Goal: Transaction & Acquisition: Obtain resource

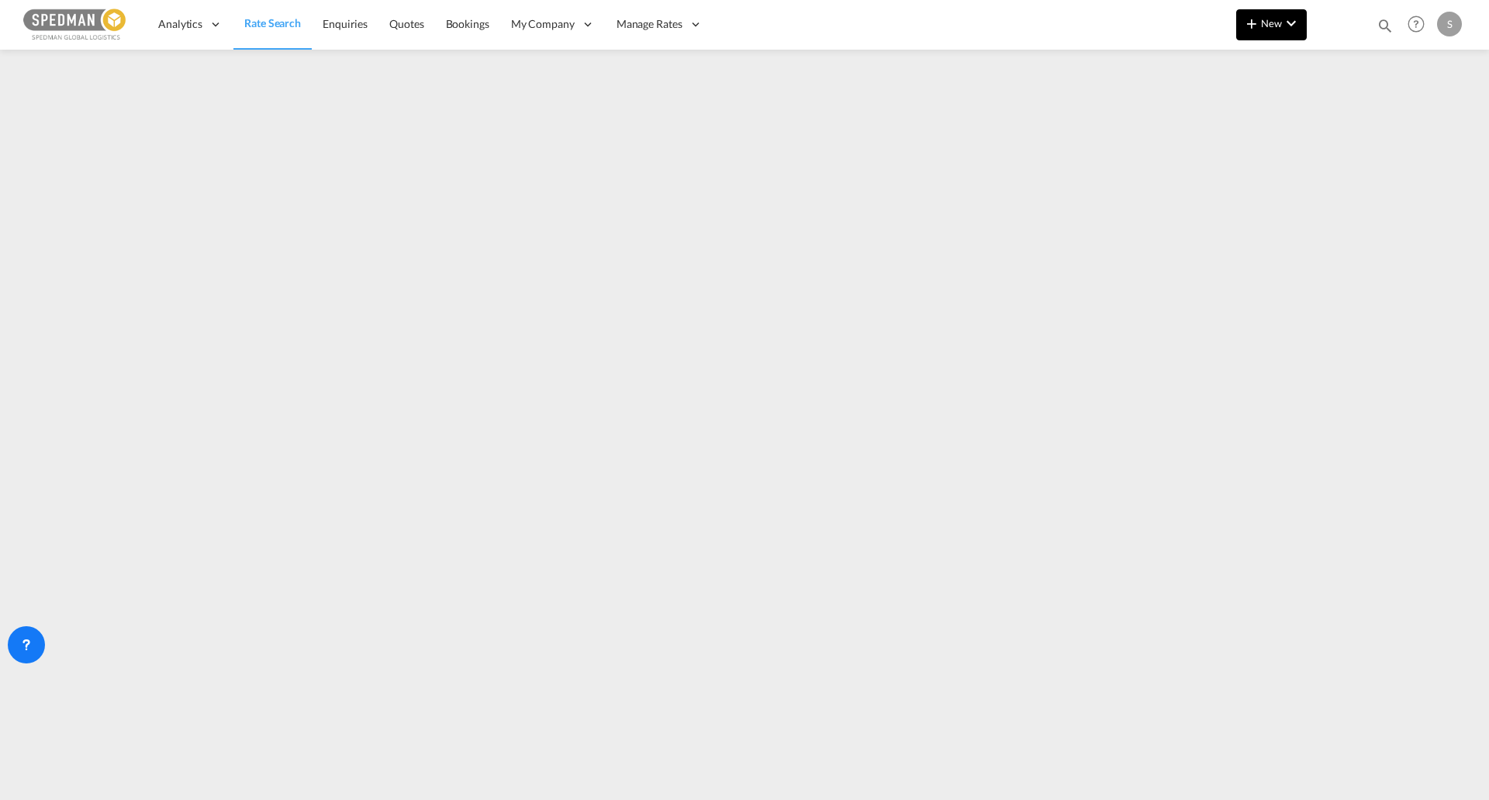
click at [1303, 29] on button "New" at bounding box center [1271, 24] width 71 height 31
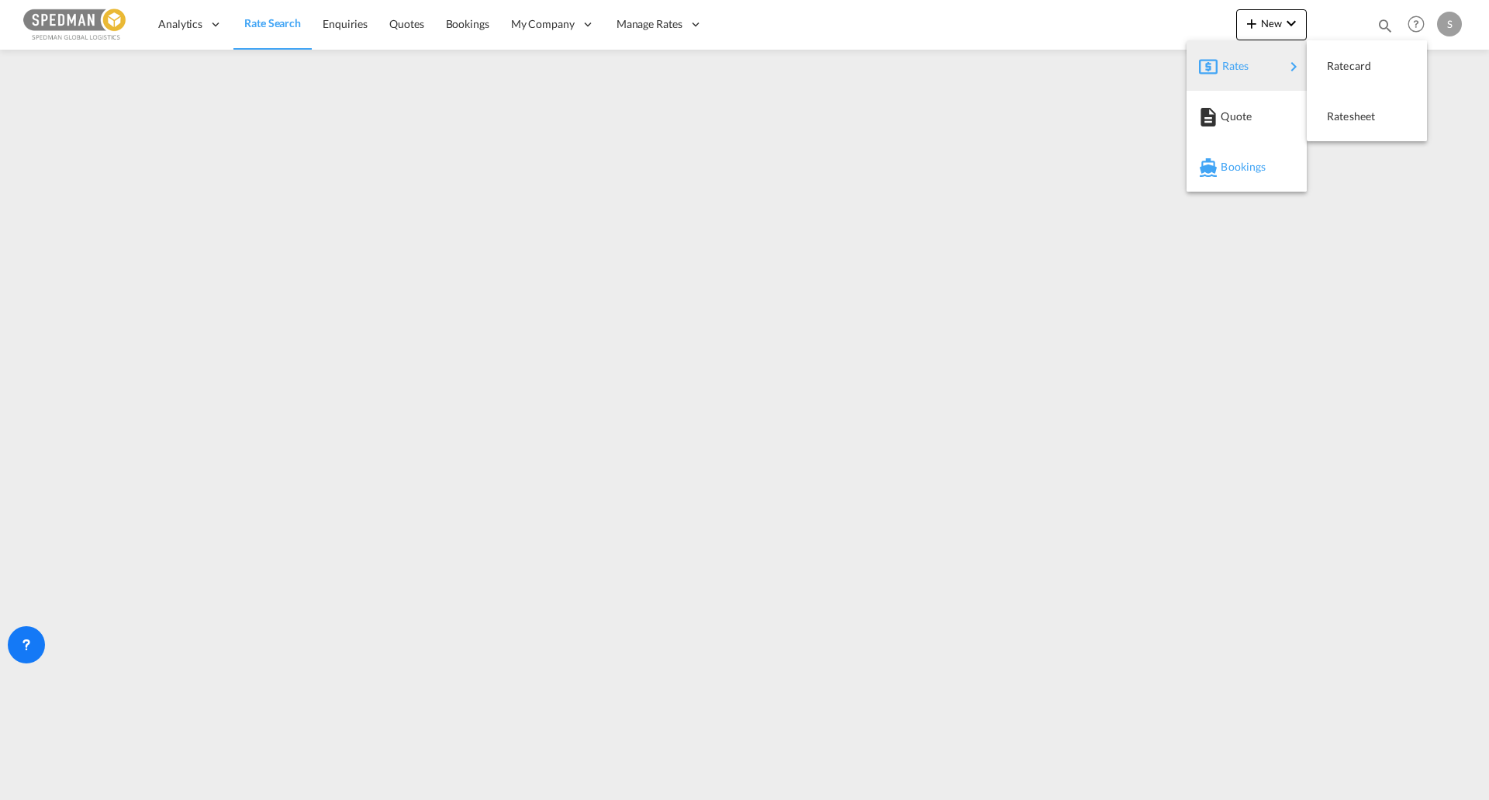
click at [1238, 165] on span "Bookings" at bounding box center [1229, 166] width 17 height 31
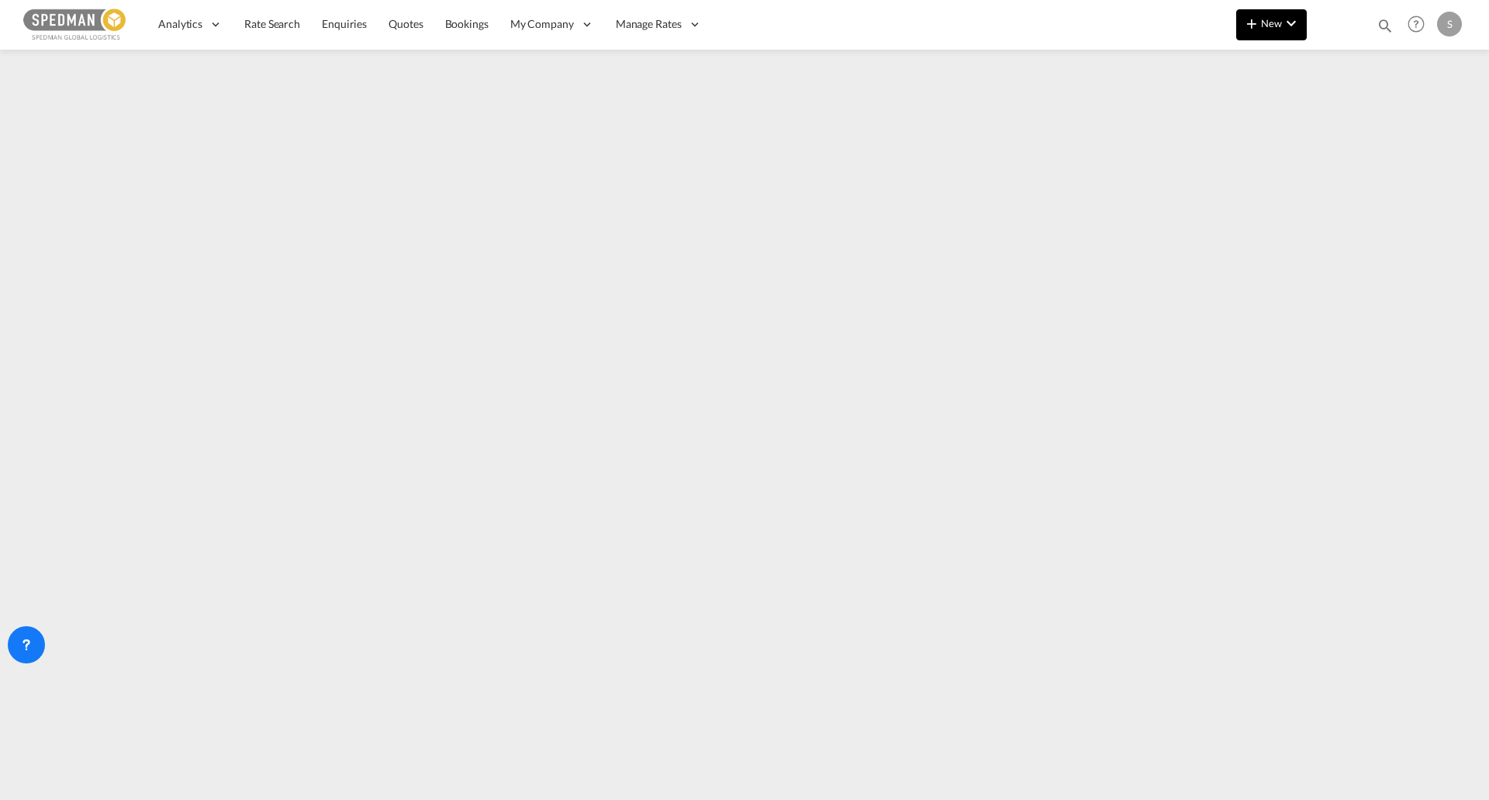
click at [1270, 36] on button "New" at bounding box center [1271, 24] width 71 height 31
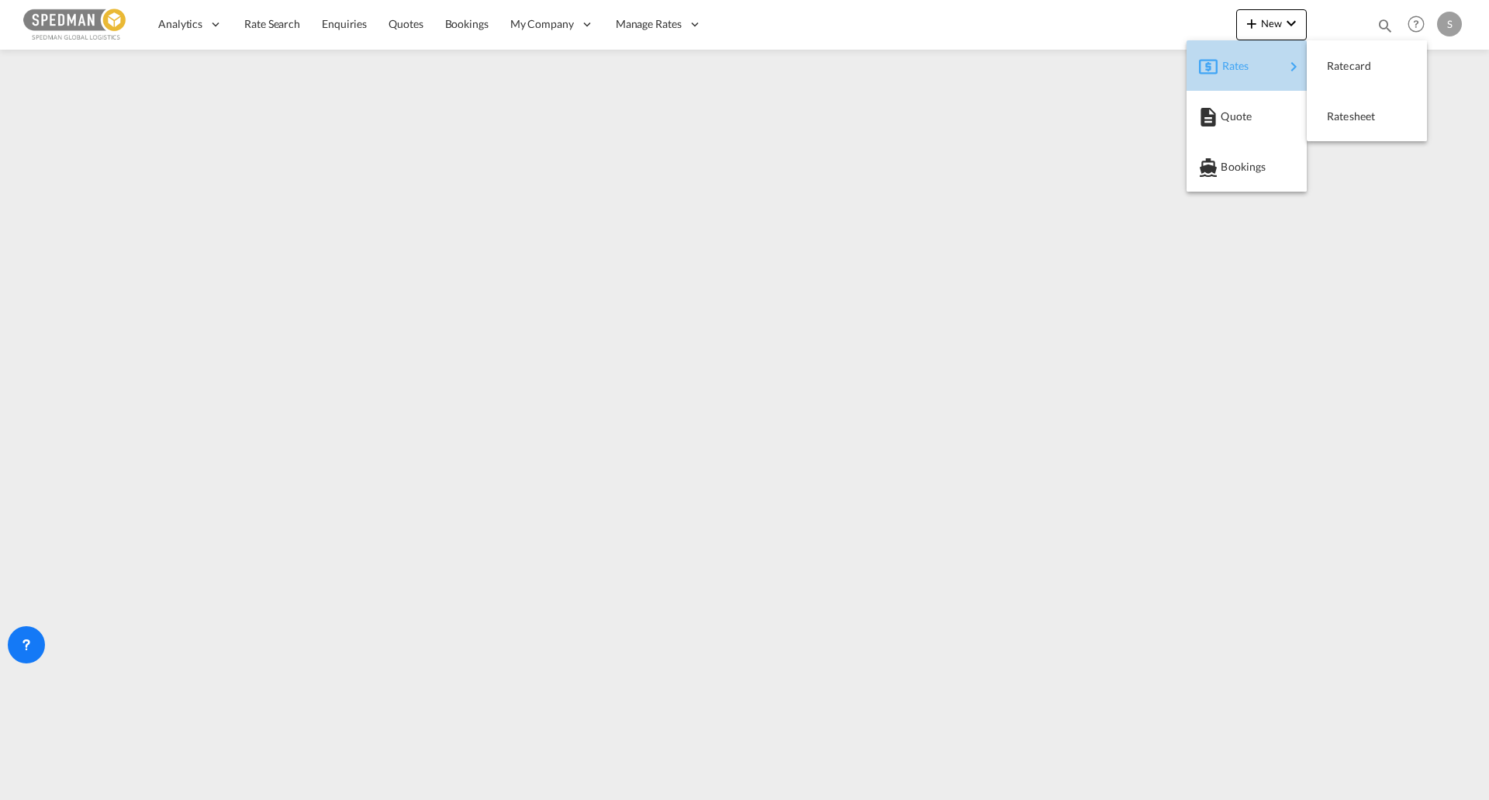
click at [1241, 66] on span "Rates" at bounding box center [1232, 65] width 19 height 31
click at [1344, 118] on span "Ratesheet" at bounding box center [1335, 116] width 17 height 31
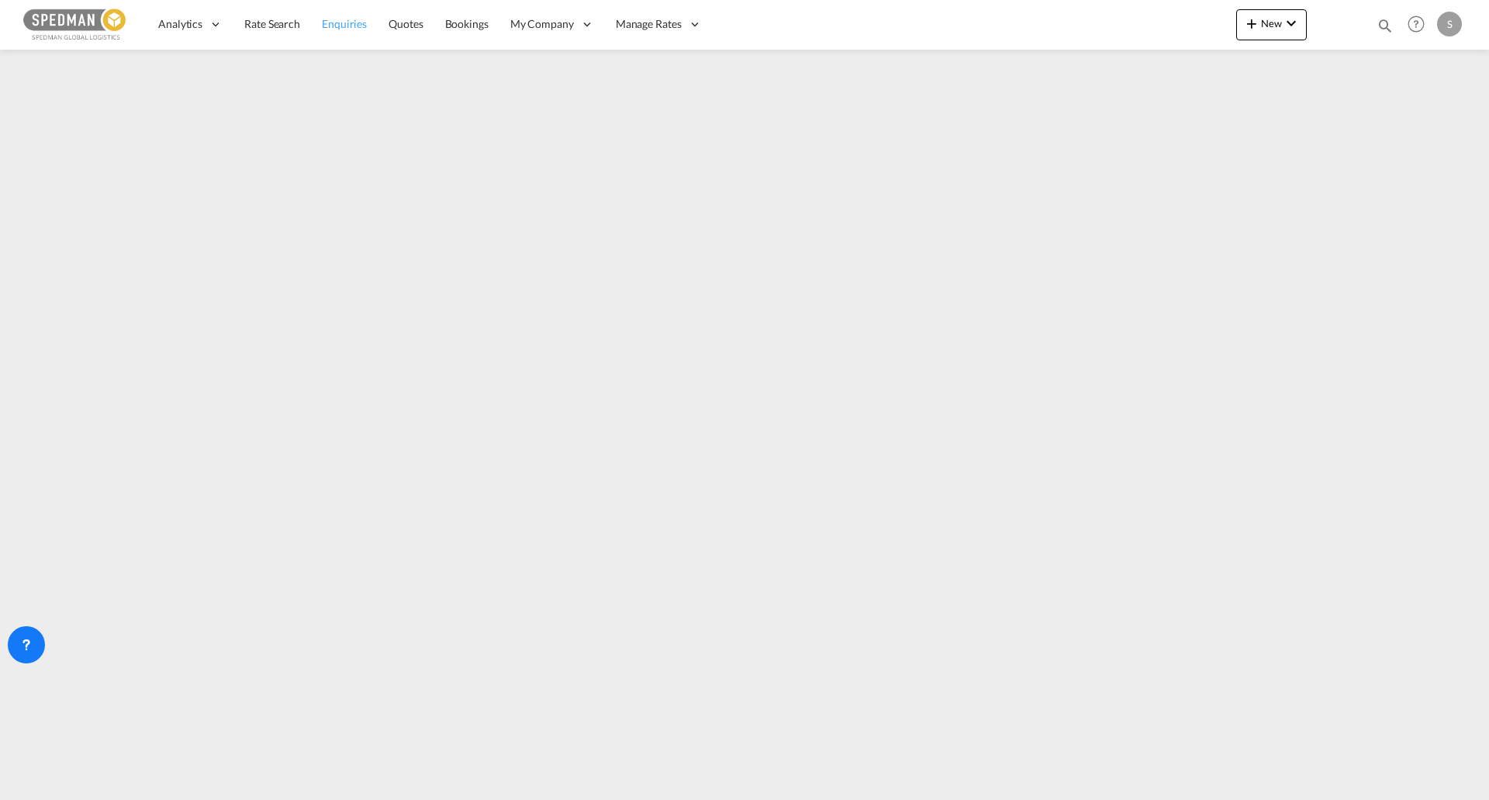
drag, startPoint x: 280, startPoint y: 20, endPoint x: 311, endPoint y: 43, distance: 38.3
click at [280, 20] on span "Rate Search" at bounding box center [272, 23] width 56 height 13
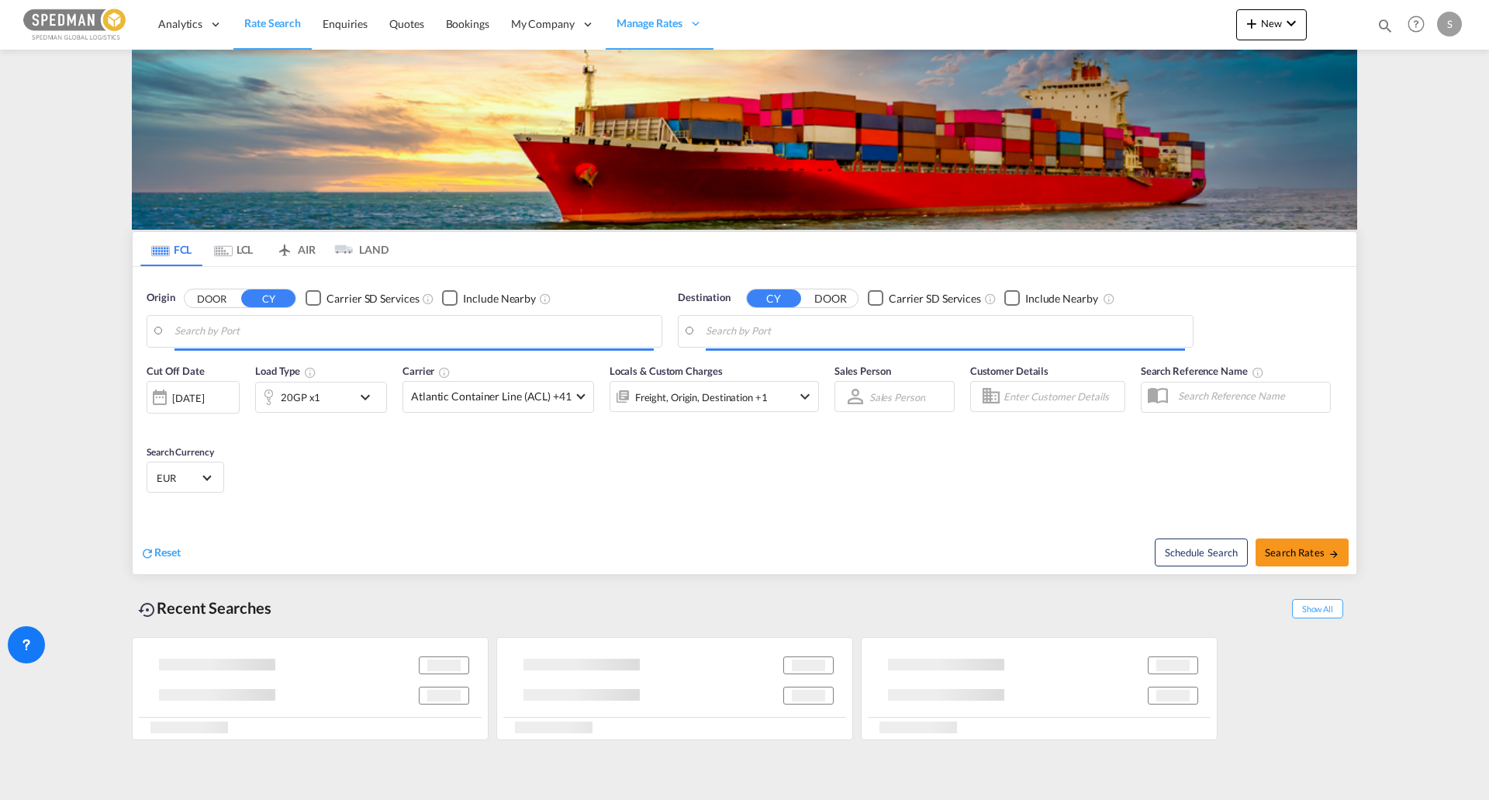
click at [313, 328] on input "Search by Port" at bounding box center [414, 331] width 479 height 23
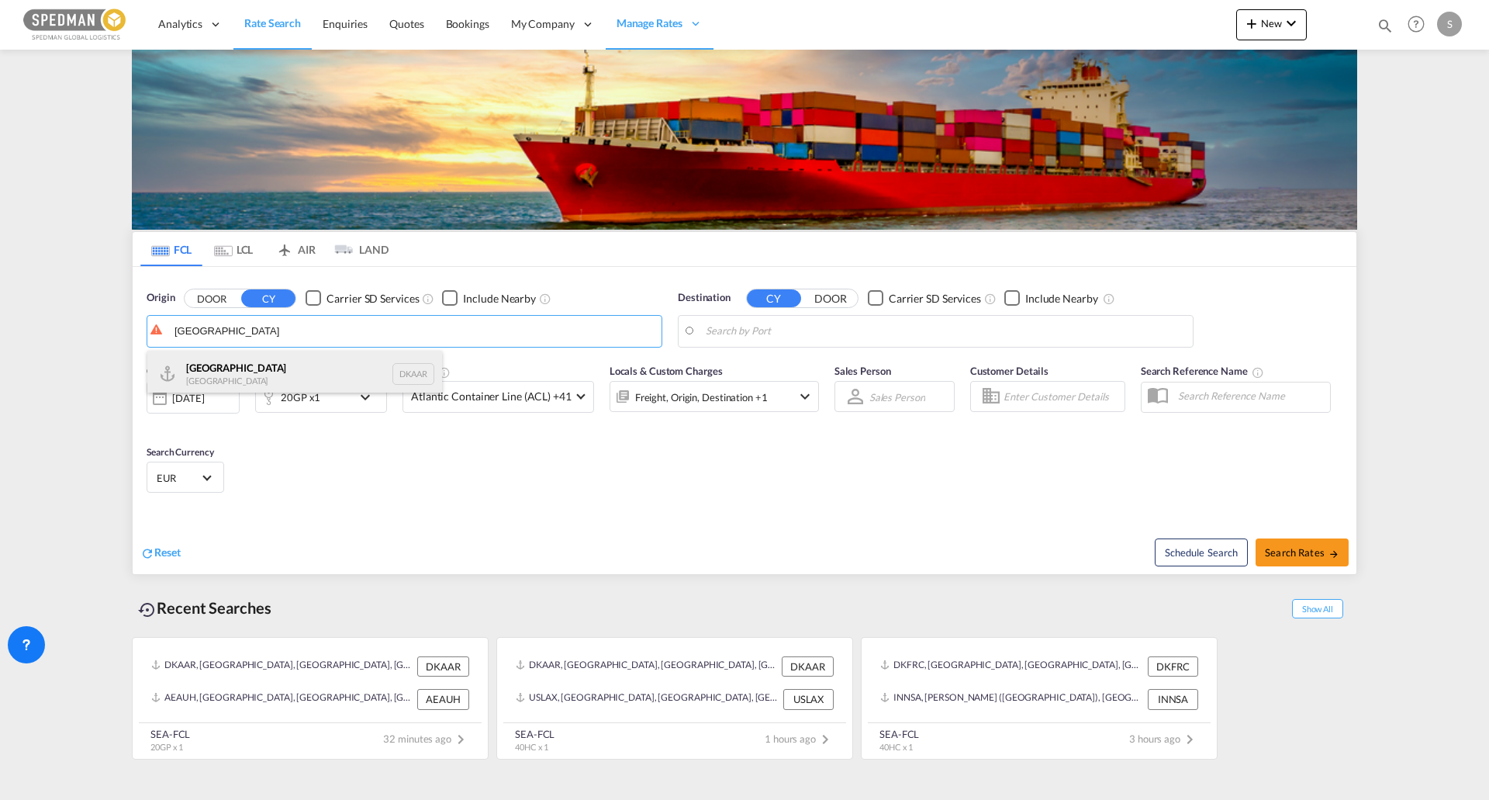
click at [324, 365] on div "Aarhus [GEOGRAPHIC_DATA] DKAAR" at bounding box center [294, 374] width 295 height 47
type input "[GEOGRAPHIC_DATA], [GEOGRAPHIC_DATA]"
click at [828, 337] on body "Analytics Reports Dashboard Rate Search Enquiries Quotes Bookings" at bounding box center [744, 400] width 1489 height 800
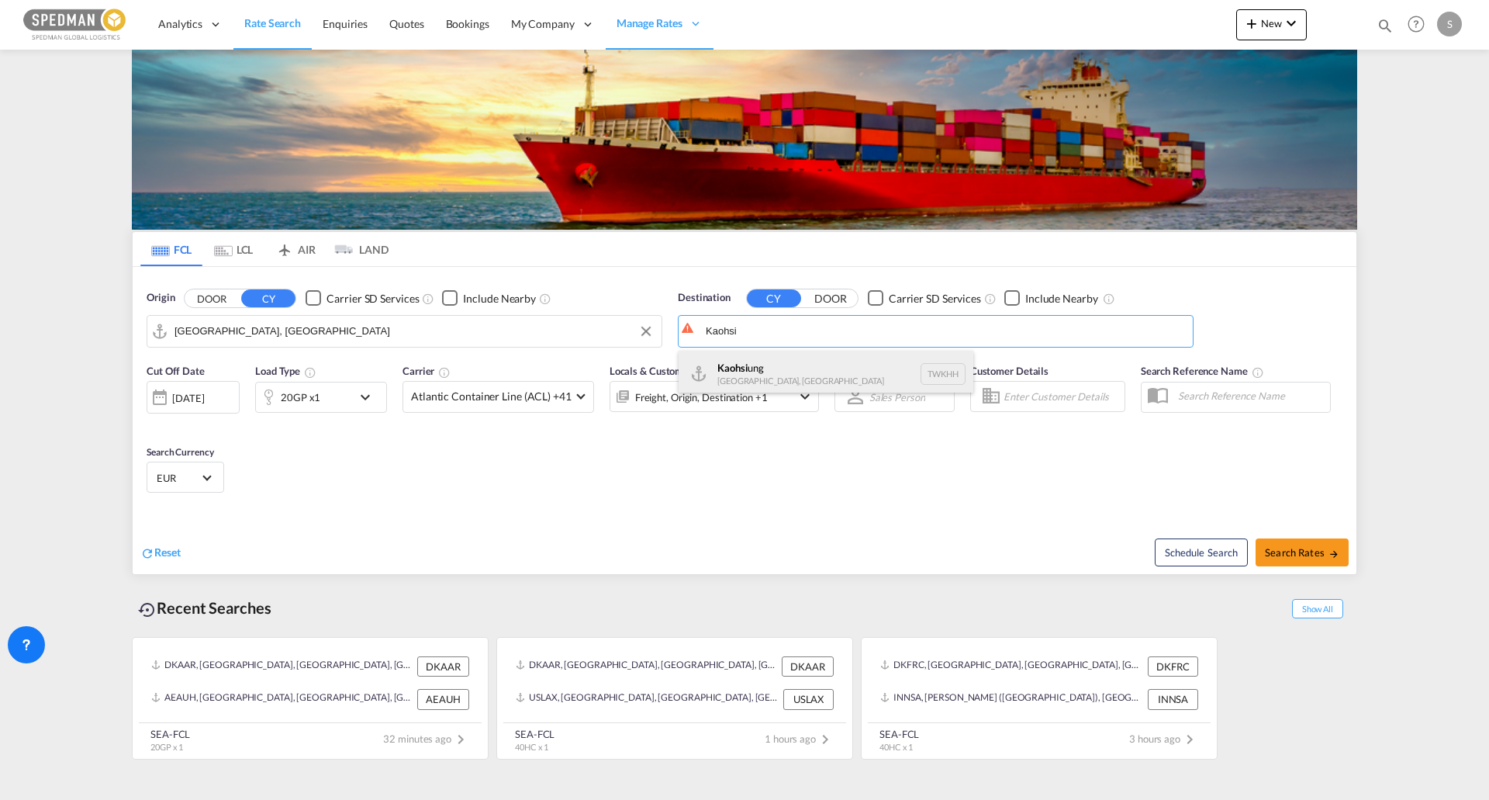
click at [808, 370] on div "Kaohsi ung [GEOGRAPHIC_DATA], Province of [GEOGRAPHIC_DATA] [GEOGRAPHIC_DATA]" at bounding box center [826, 374] width 295 height 47
type input "[GEOGRAPHIC_DATA], TWKHH"
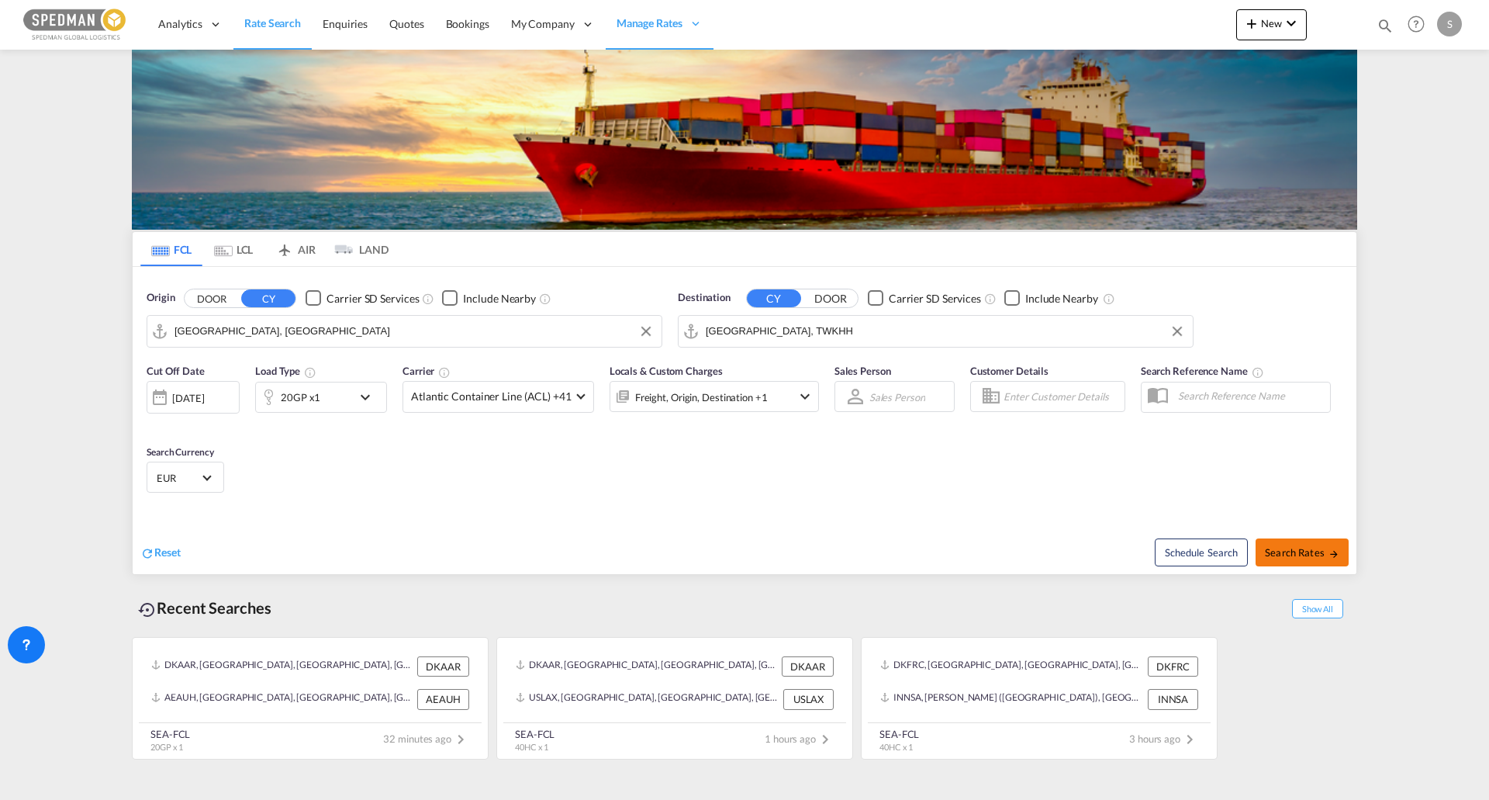
click at [1295, 555] on span "Search Rates" at bounding box center [1302, 552] width 74 height 12
type input "DKAAR to TWKHH / [DATE]"
